Goal: Check status: Check status

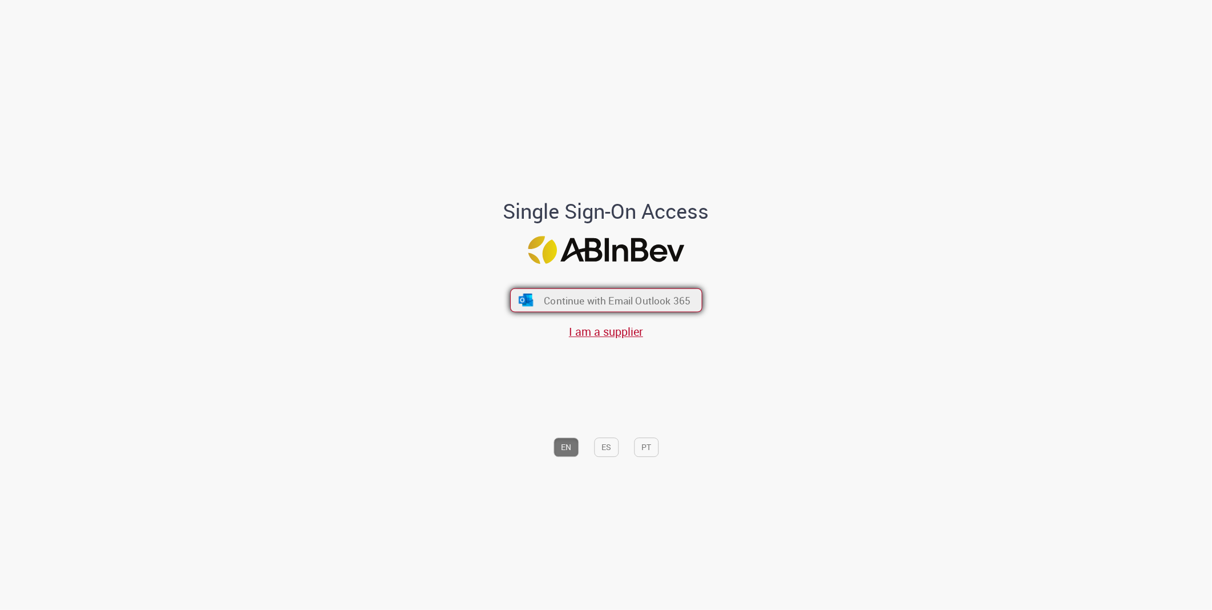
click at [548, 306] on span "Continue with Email Outlook 365" at bounding box center [617, 299] width 147 height 13
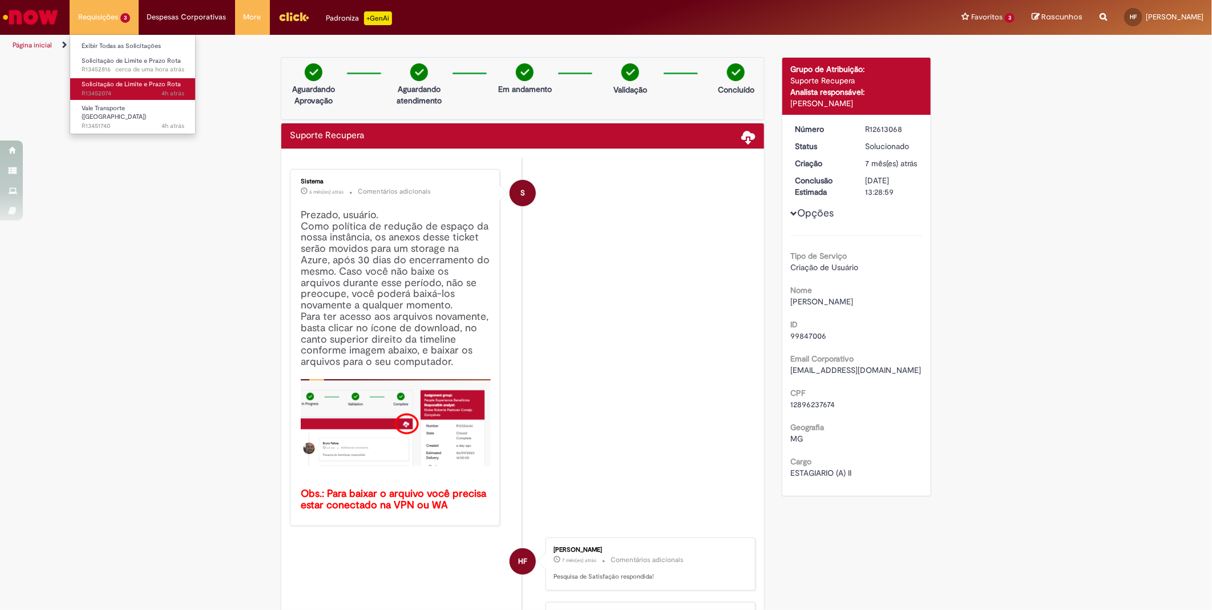
click at [143, 90] on span "4h atrás 4 horas atrás R13452074" at bounding box center [133, 93] width 103 height 9
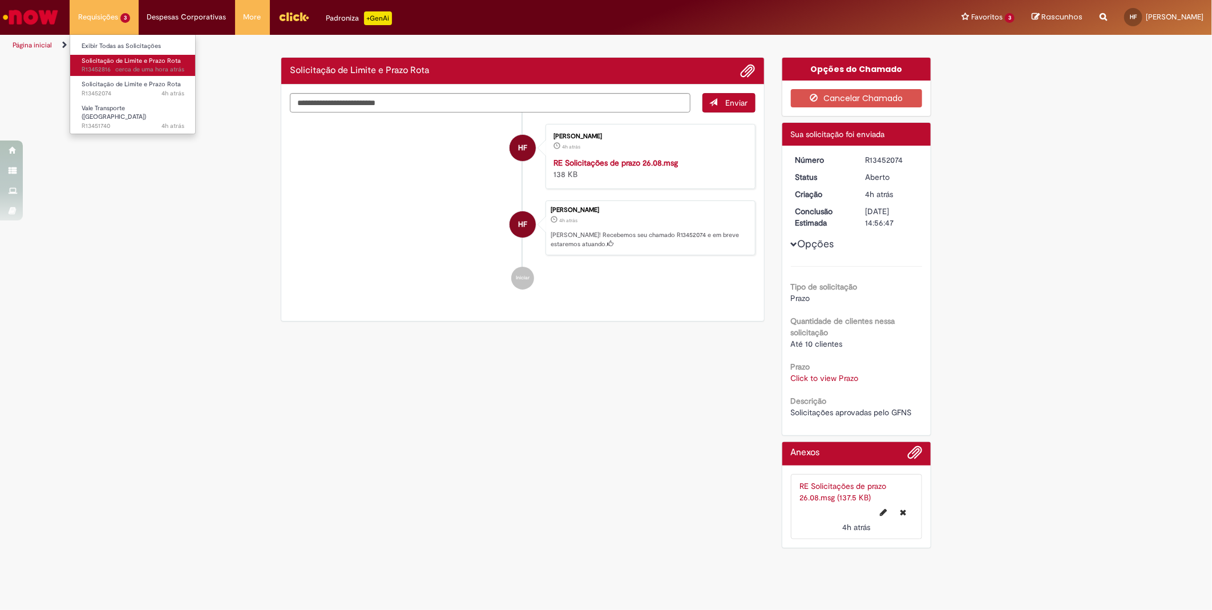
click at [117, 64] on span "Solicitação de Limite e Prazo Rota" at bounding box center [131, 61] width 99 height 9
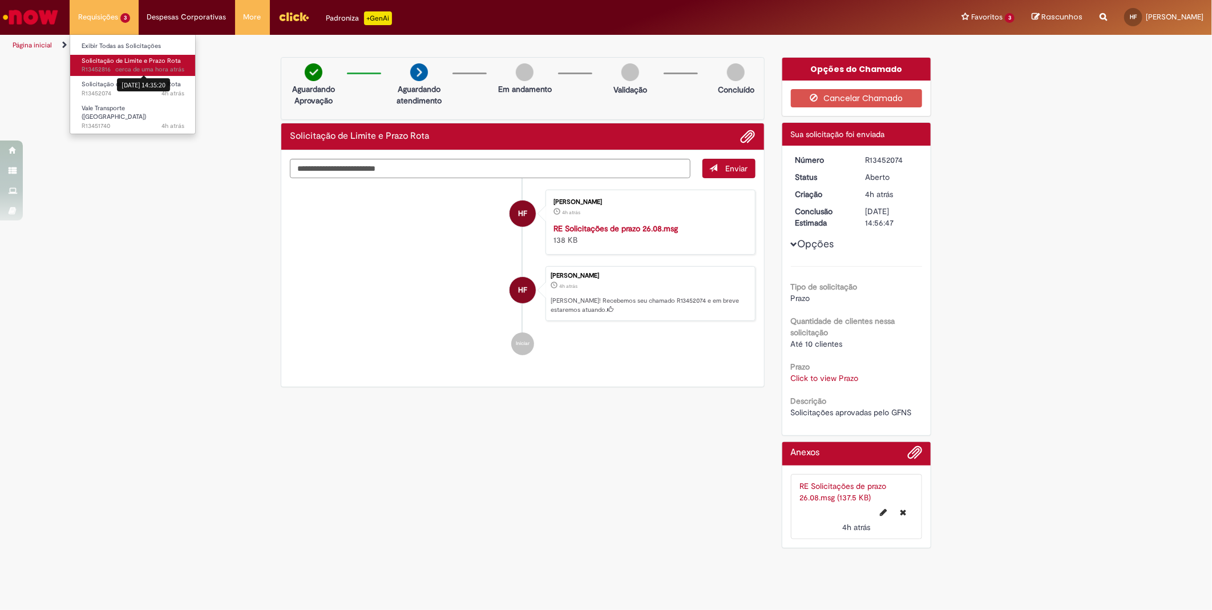
click at [139, 70] on span "cerca de uma hora atrás" at bounding box center [149, 69] width 69 height 9
click at [35, 49] on link "Página inicial" at bounding box center [32, 45] width 39 height 9
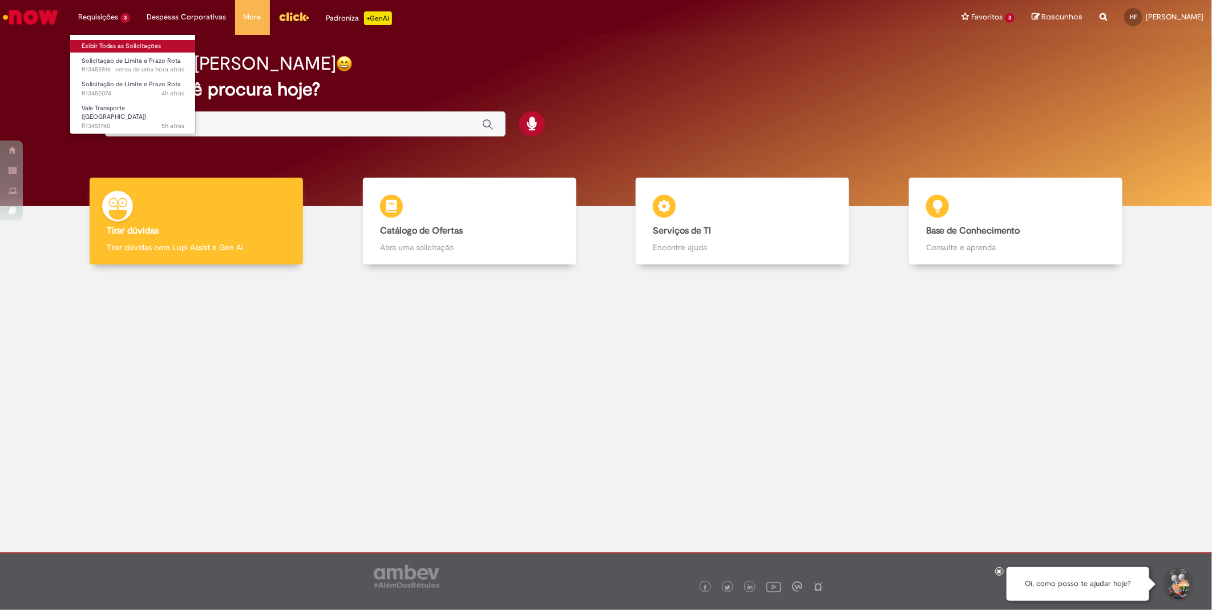
click at [106, 47] on link "Exibir Todas as Solicitações" at bounding box center [133, 46] width 126 height 13
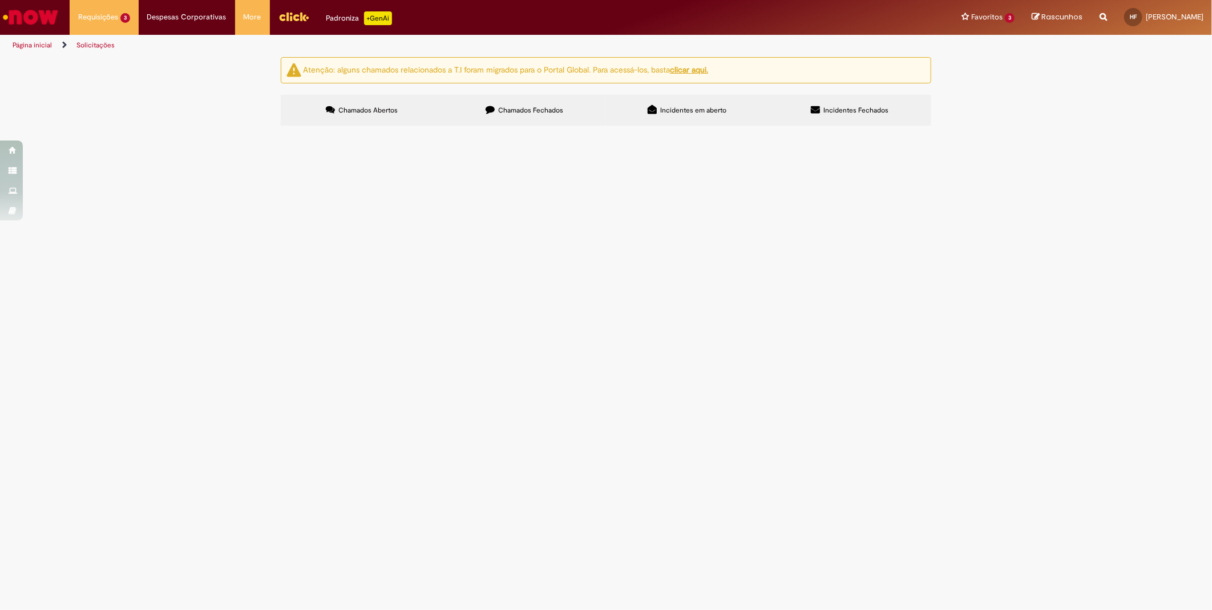
click at [0, 0] on span "Solicitações aprovadas pelo GFNS" at bounding box center [0, 0] width 0 height 0
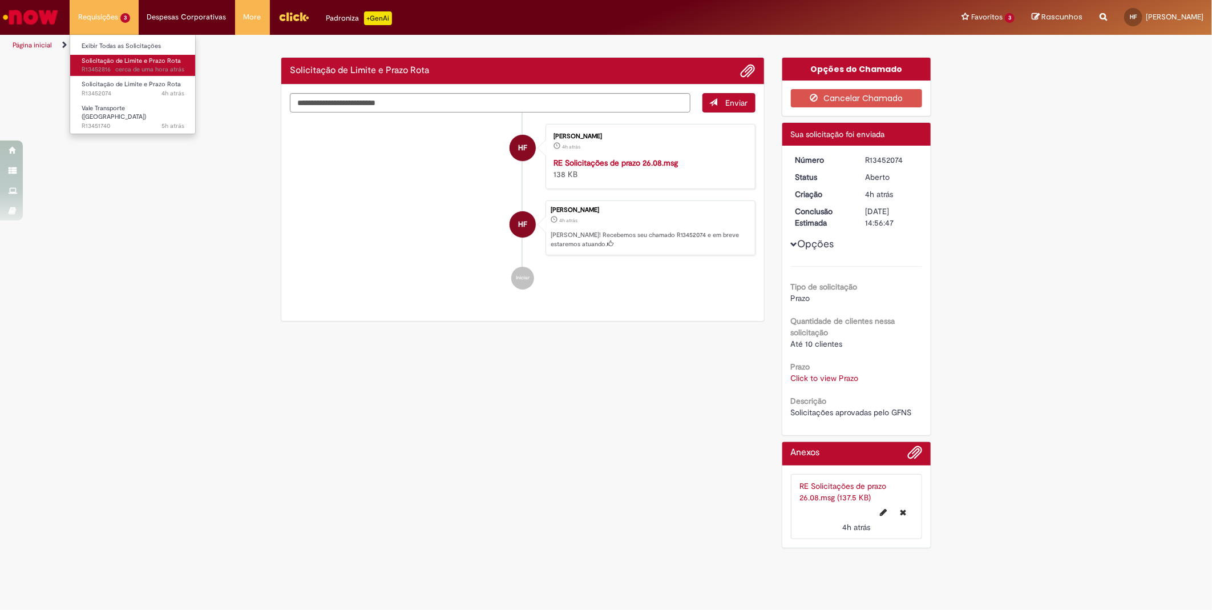
click at [109, 67] on span "cerca de uma hora atrás cerca de uma hora atrás R13452816" at bounding box center [133, 69] width 103 height 9
